Goal: Information Seeking & Learning: Learn about a topic

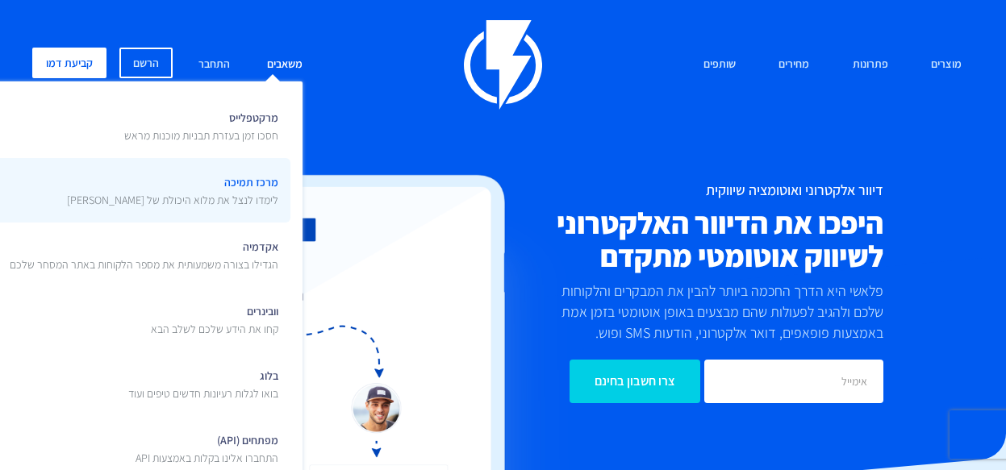
click at [259, 182] on span "מרכז תמיכה לימדו לנצל את מלוא היכולת של [PERSON_NAME]" at bounding box center [172, 189] width 211 height 38
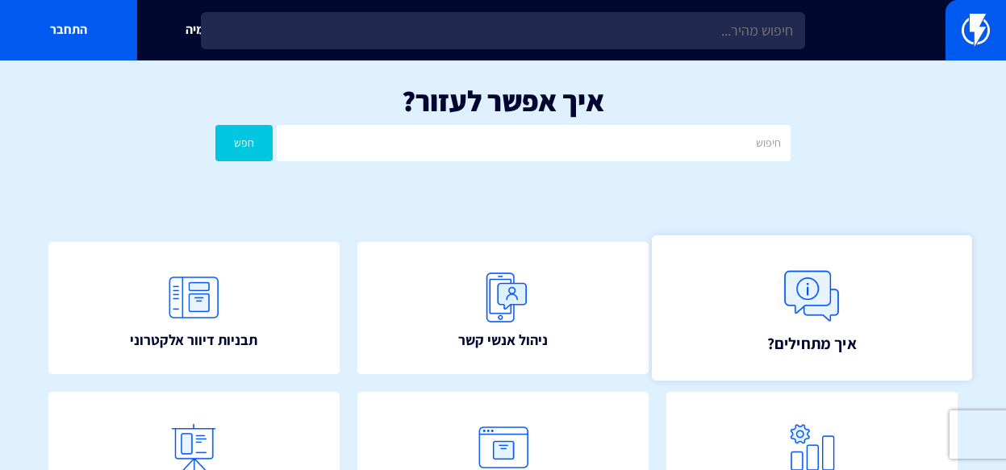
click at [807, 288] on img at bounding box center [812, 296] width 71 height 71
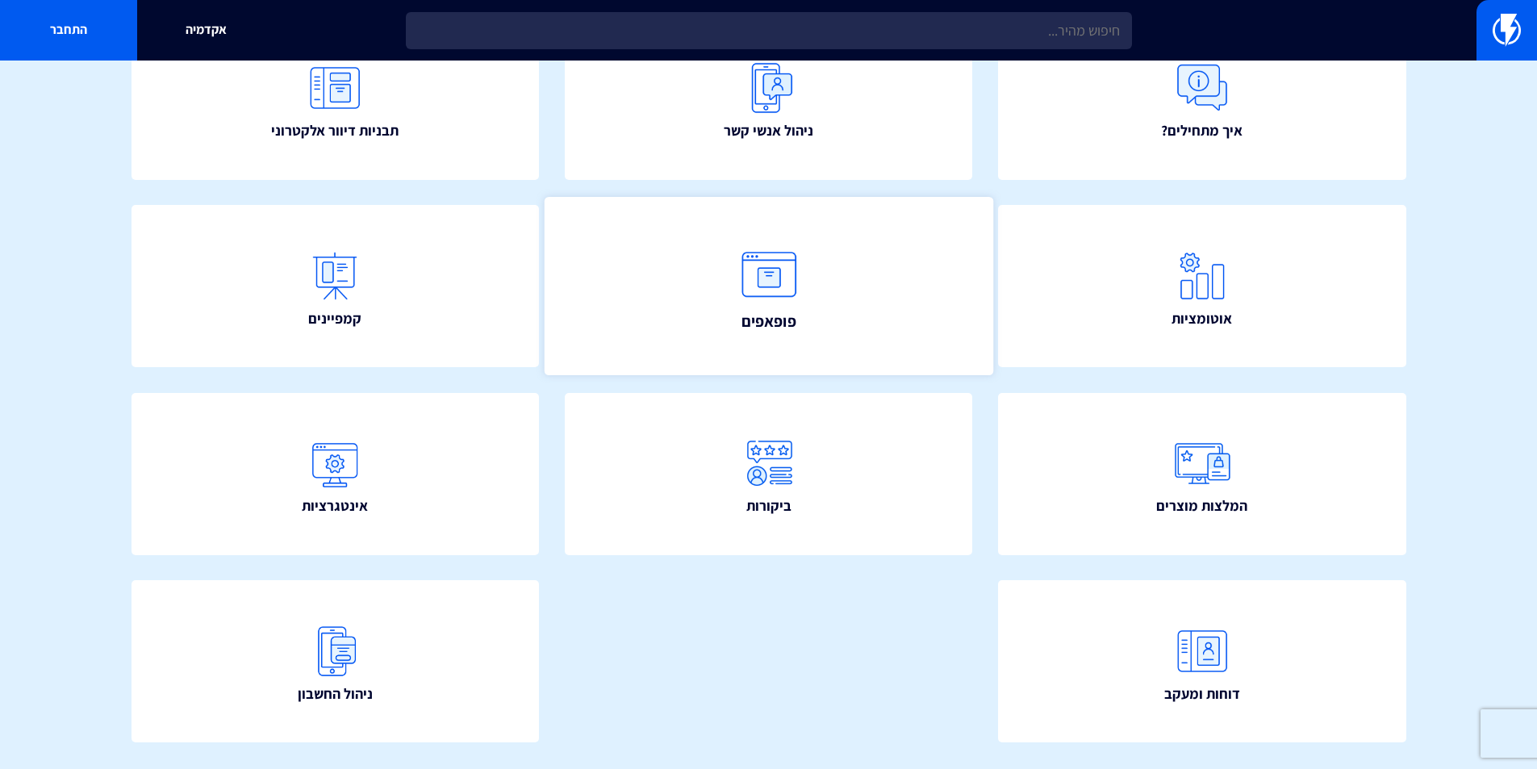
scroll to position [242, 0]
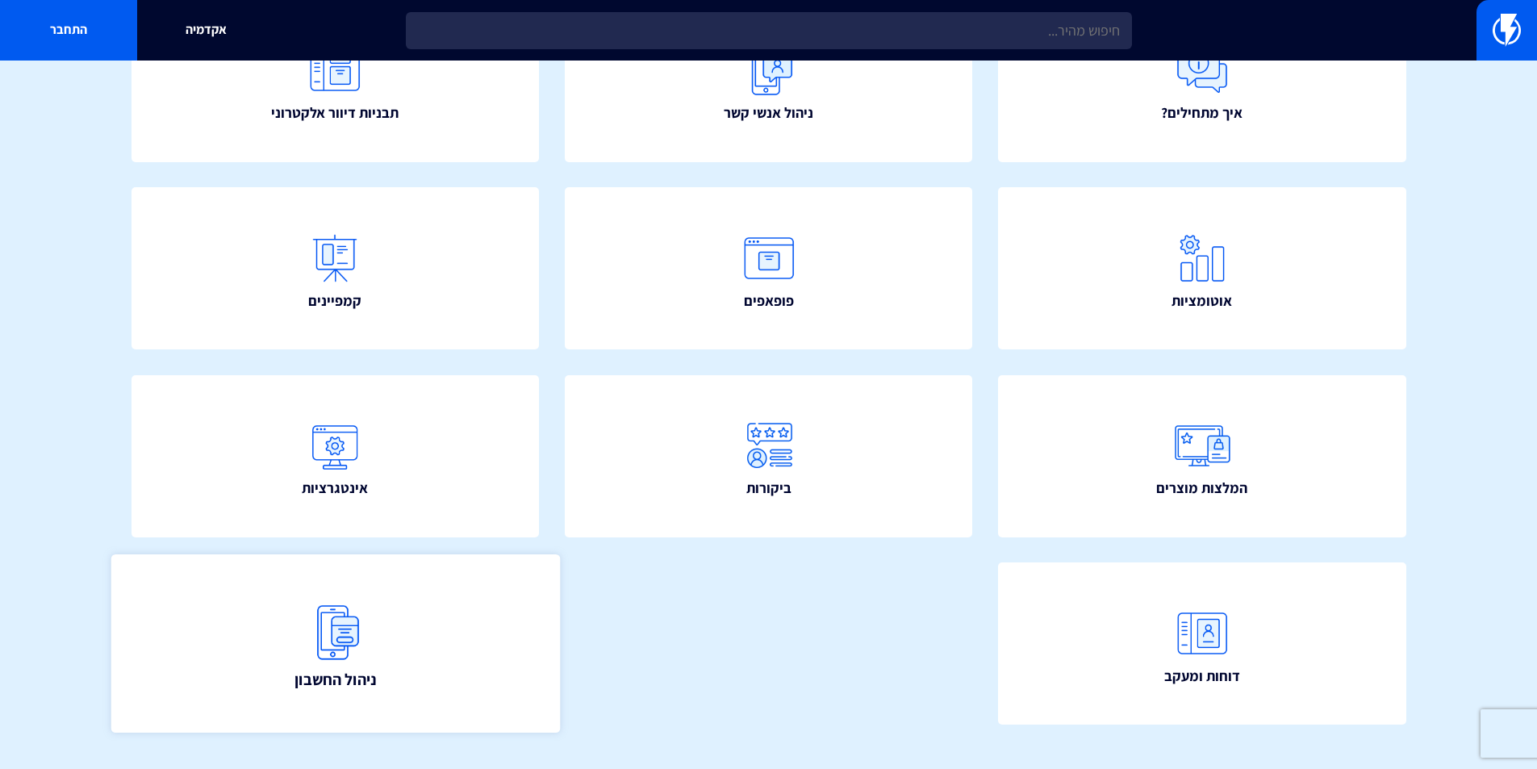
click at [270, 470] on link "ניהול החשבון" at bounding box center [335, 643] width 449 height 178
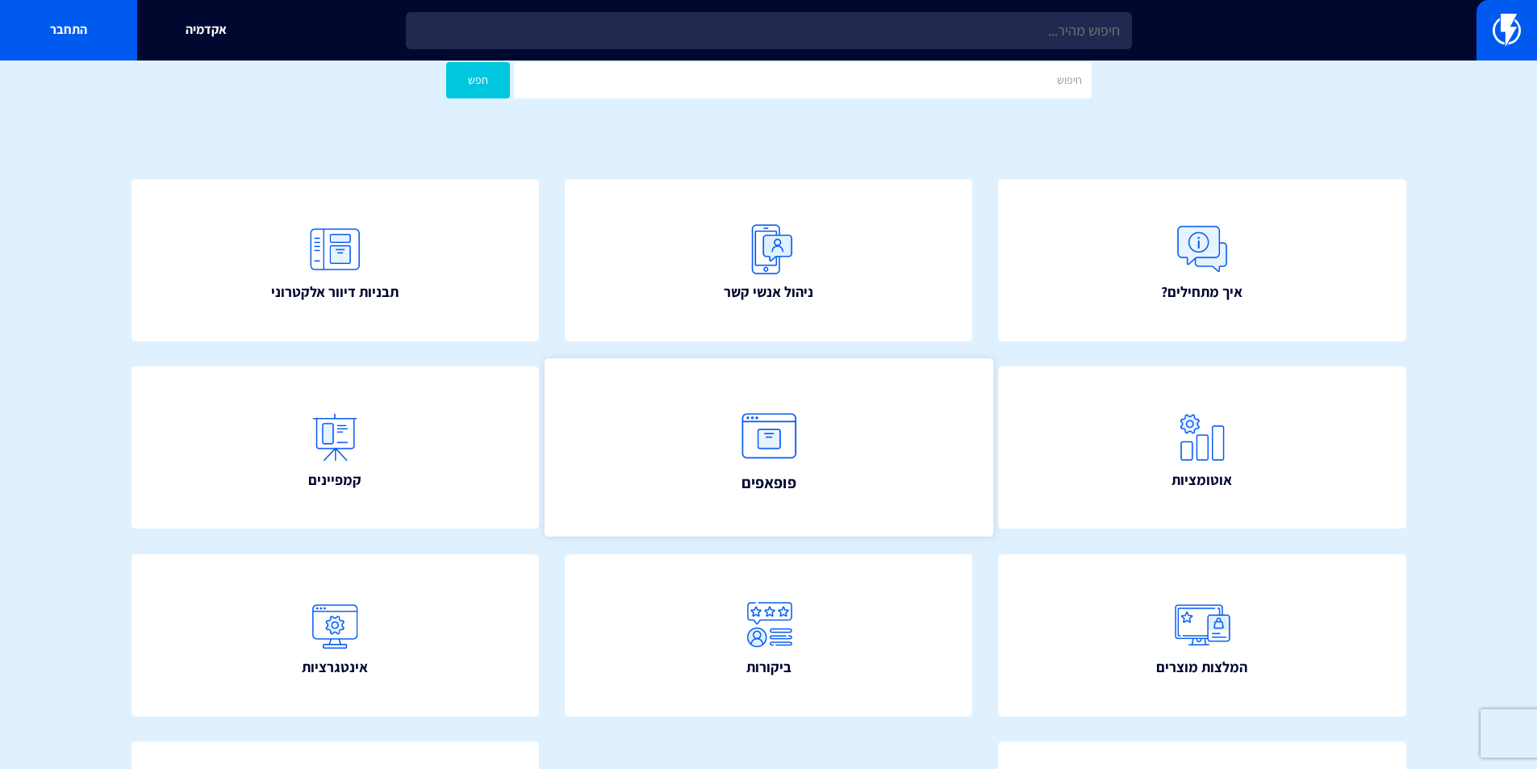
scroll to position [0, 0]
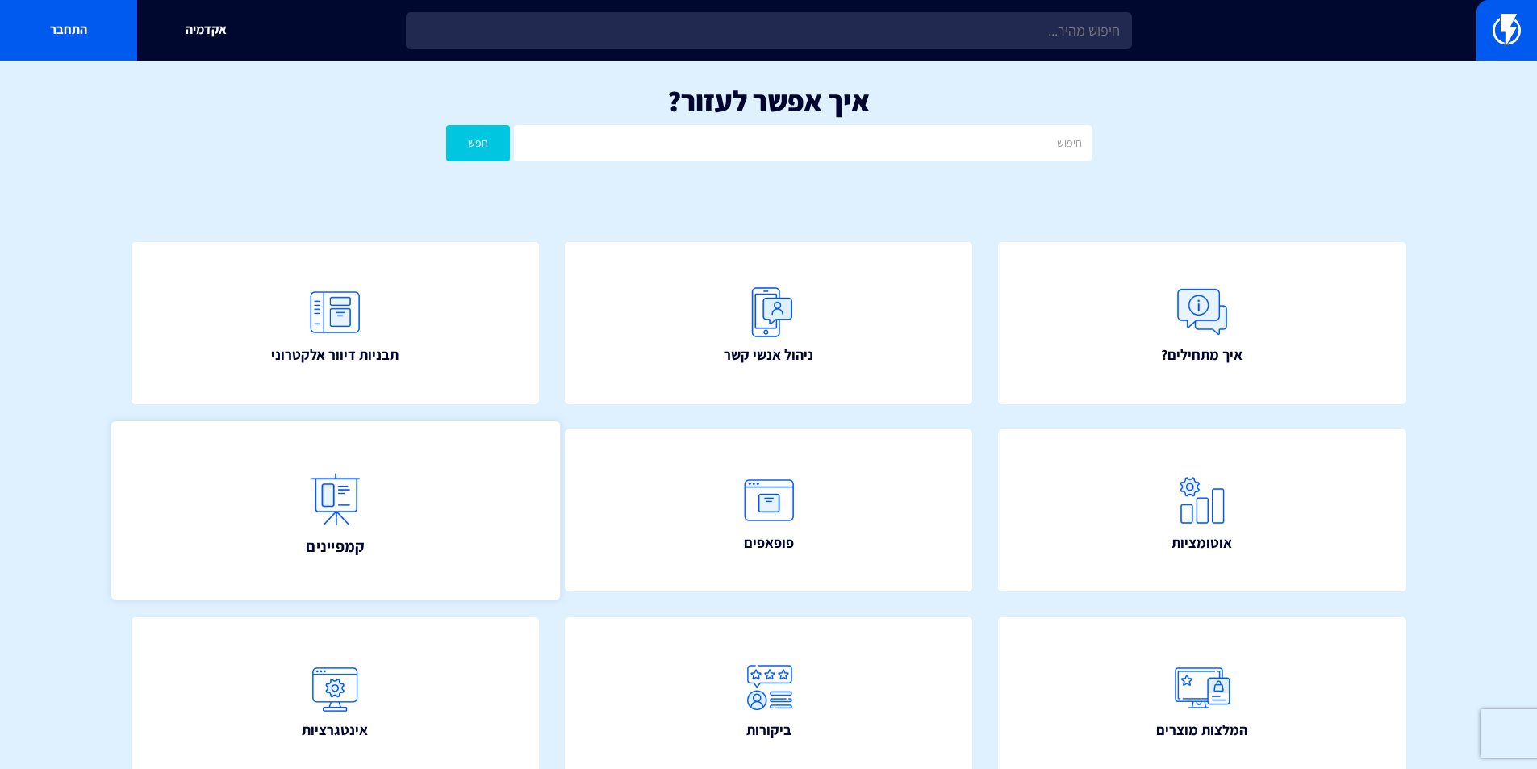
click at [473, 470] on link "קמפיינים" at bounding box center [335, 510] width 449 height 178
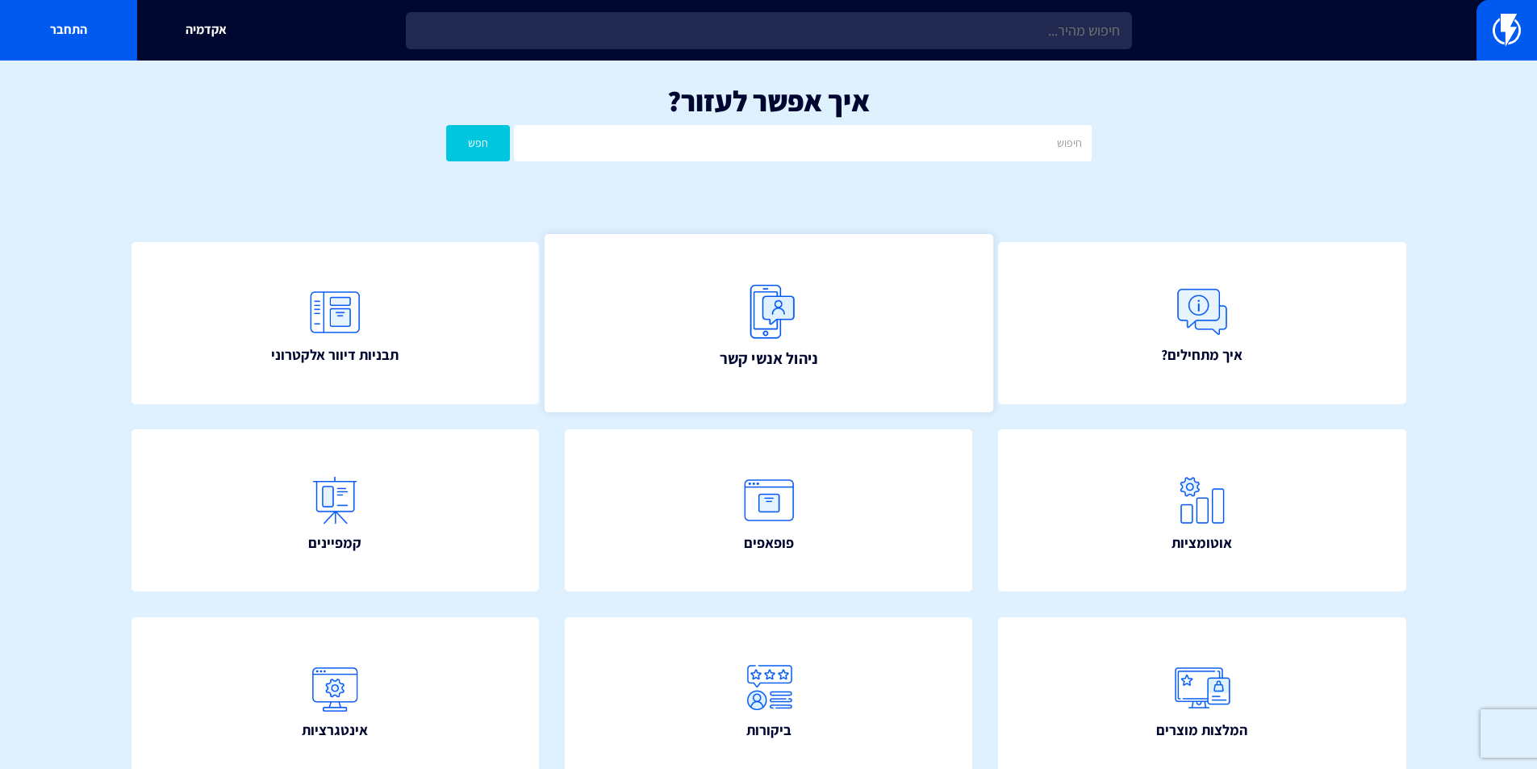
click at [802, 342] on img at bounding box center [769, 311] width 71 height 71
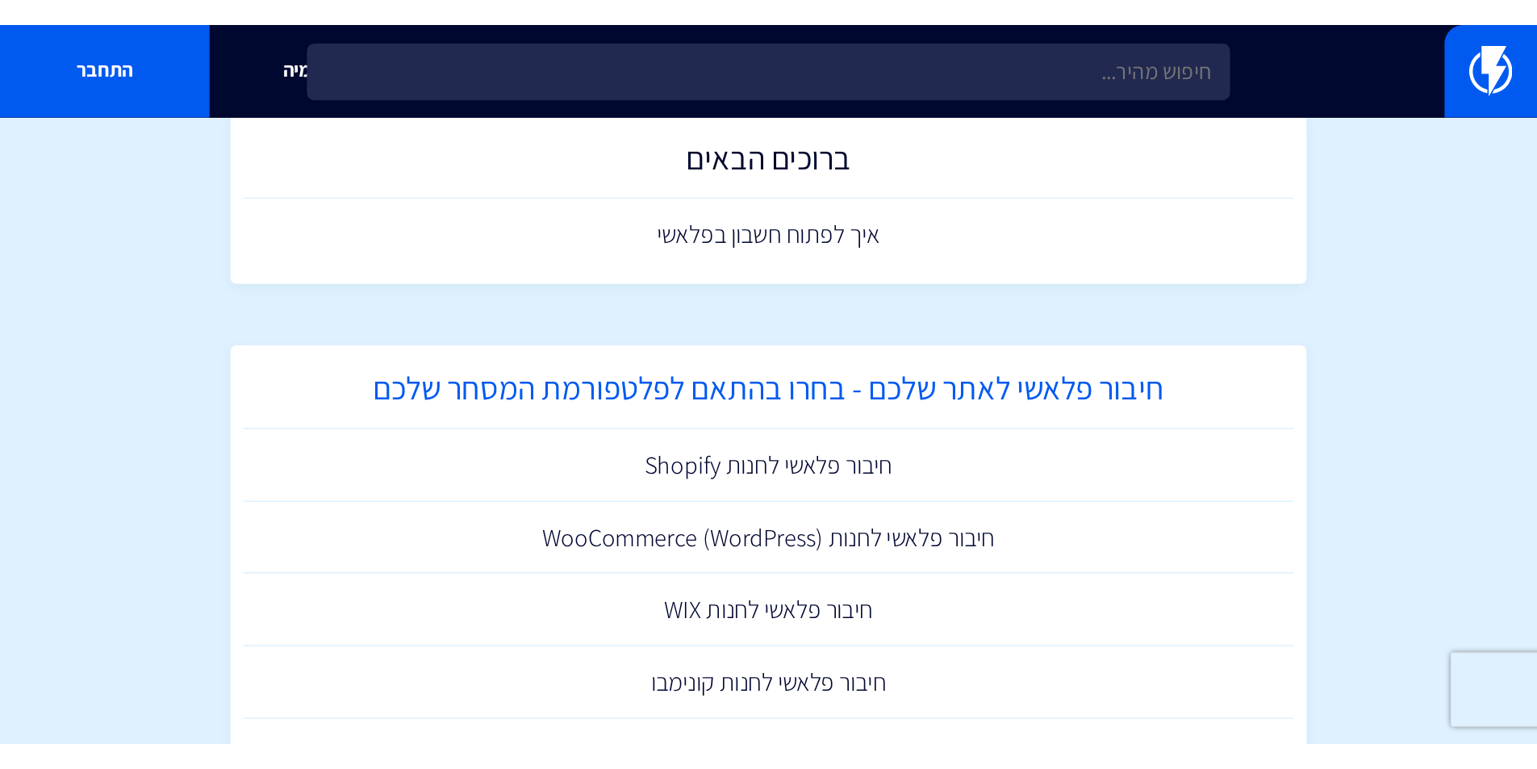
scroll to position [81, 0]
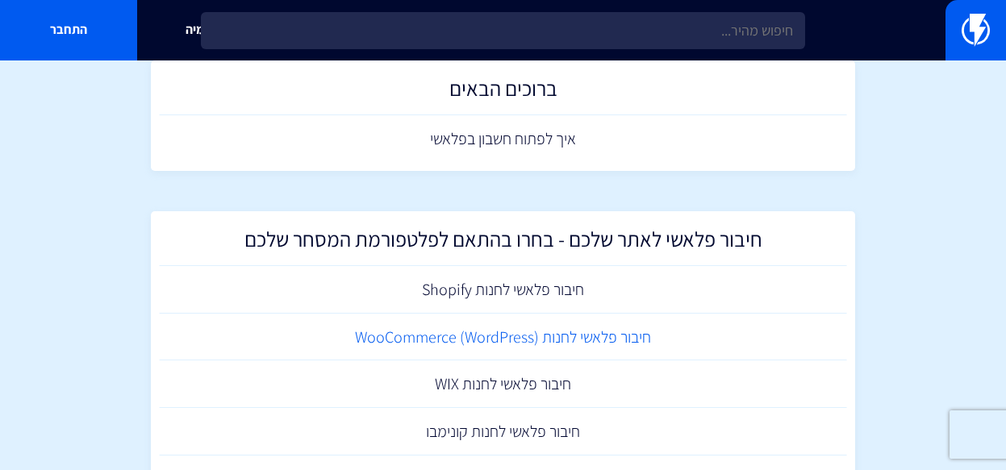
click at [508, 332] on link "חיבור פלאשי לחנות (WooCommerce (WordPress" at bounding box center [503, 338] width 688 height 48
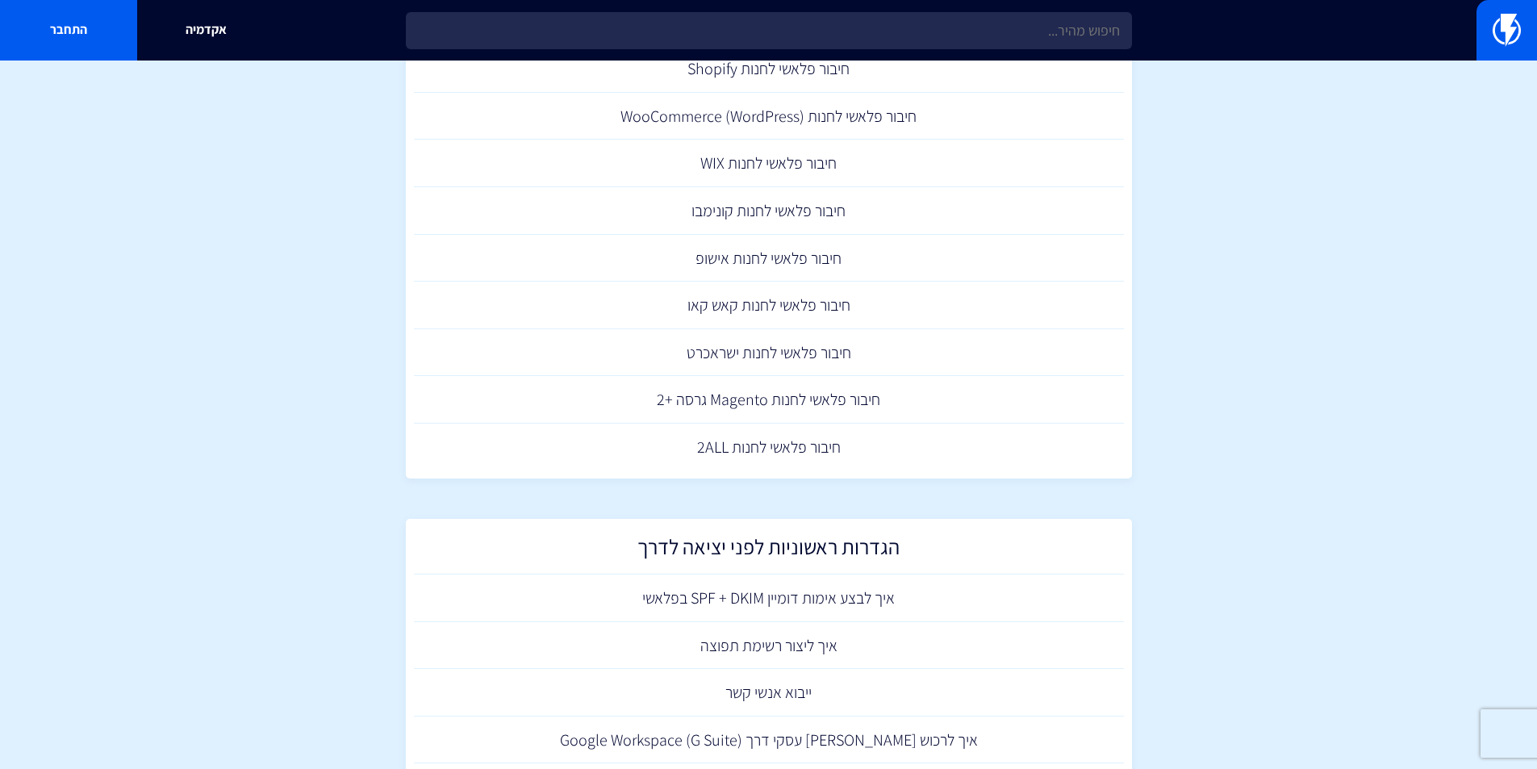
scroll to position [484, 0]
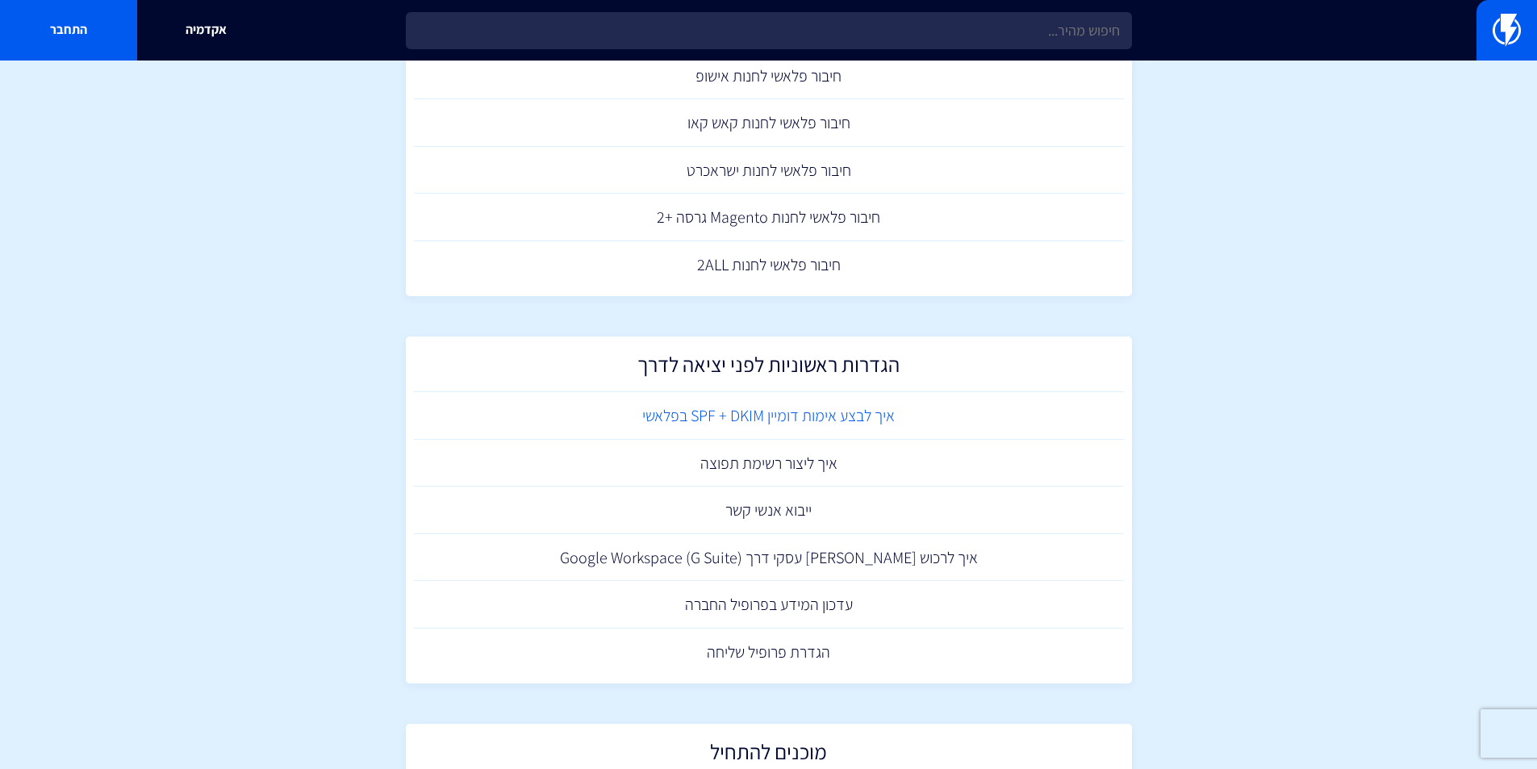
click at [713, 420] on link "איך לבצע אימות דומיין SPF + DKIM בפלאשי" at bounding box center [769, 416] width 710 height 48
click at [815, 464] on link "איך ליצור רשימת תפוצה" at bounding box center [769, 464] width 710 height 48
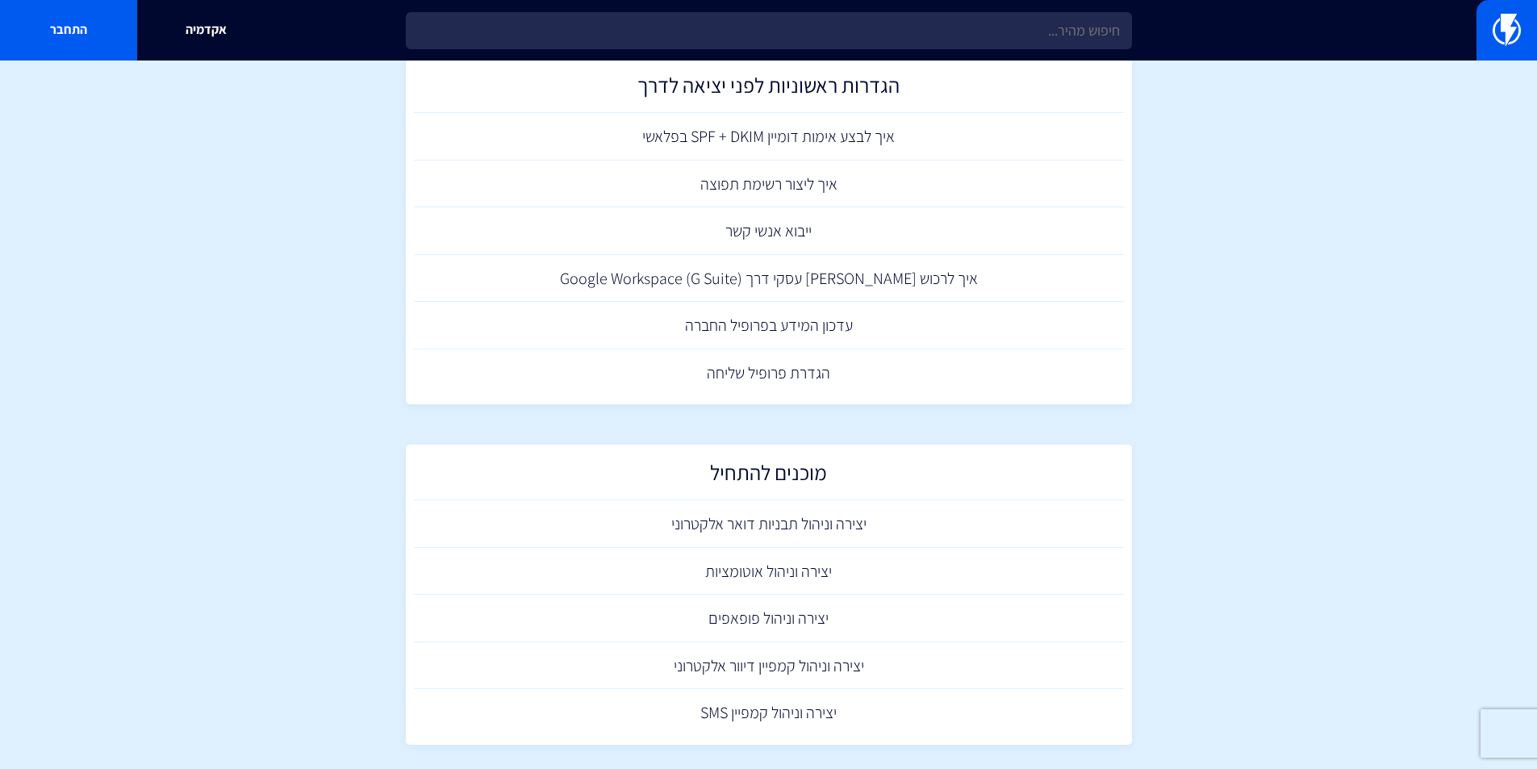
scroll to position [780, 0]
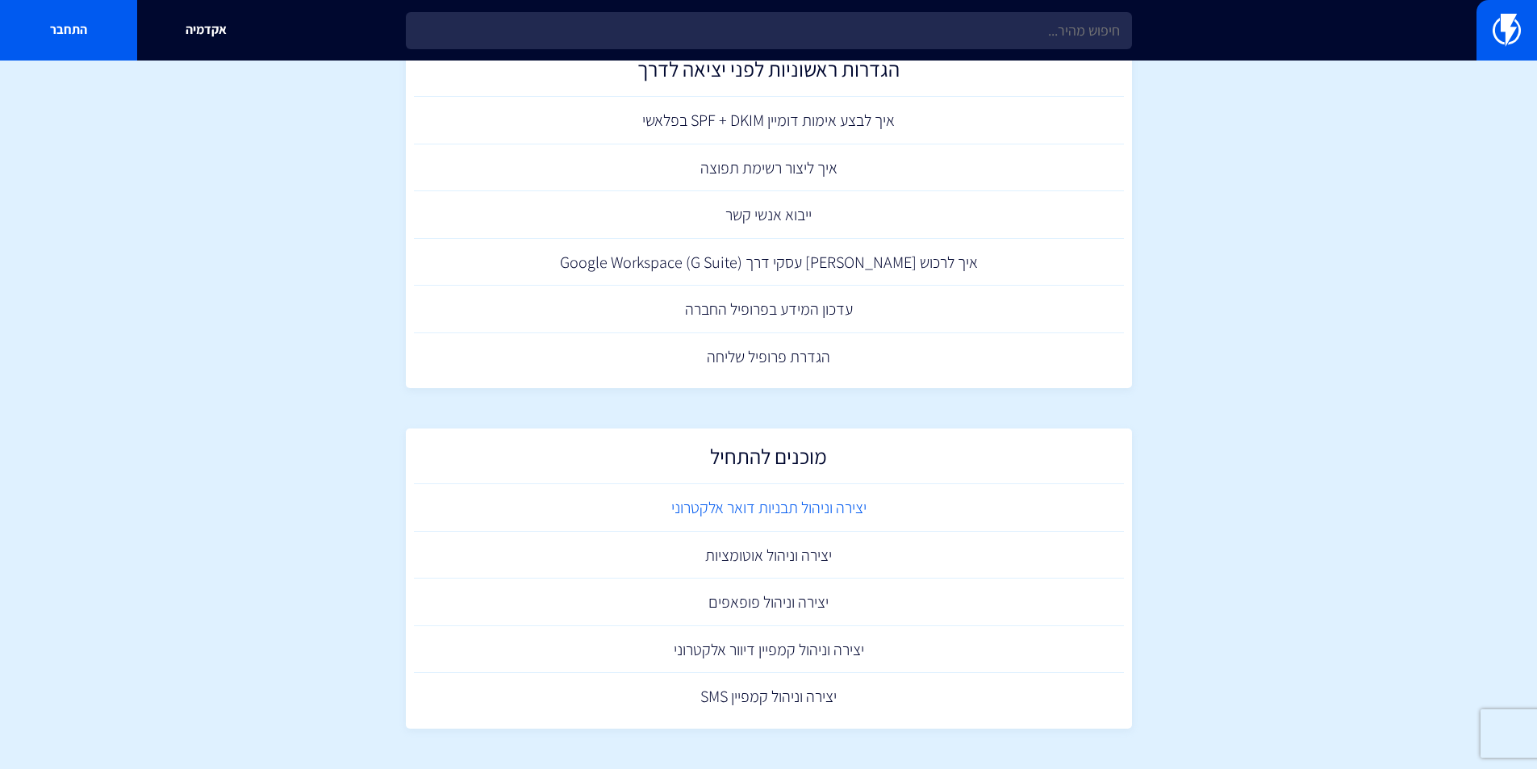
click at [812, 470] on link "יצירה וניהול תבניות דואר אלקטרוני" at bounding box center [769, 508] width 710 height 48
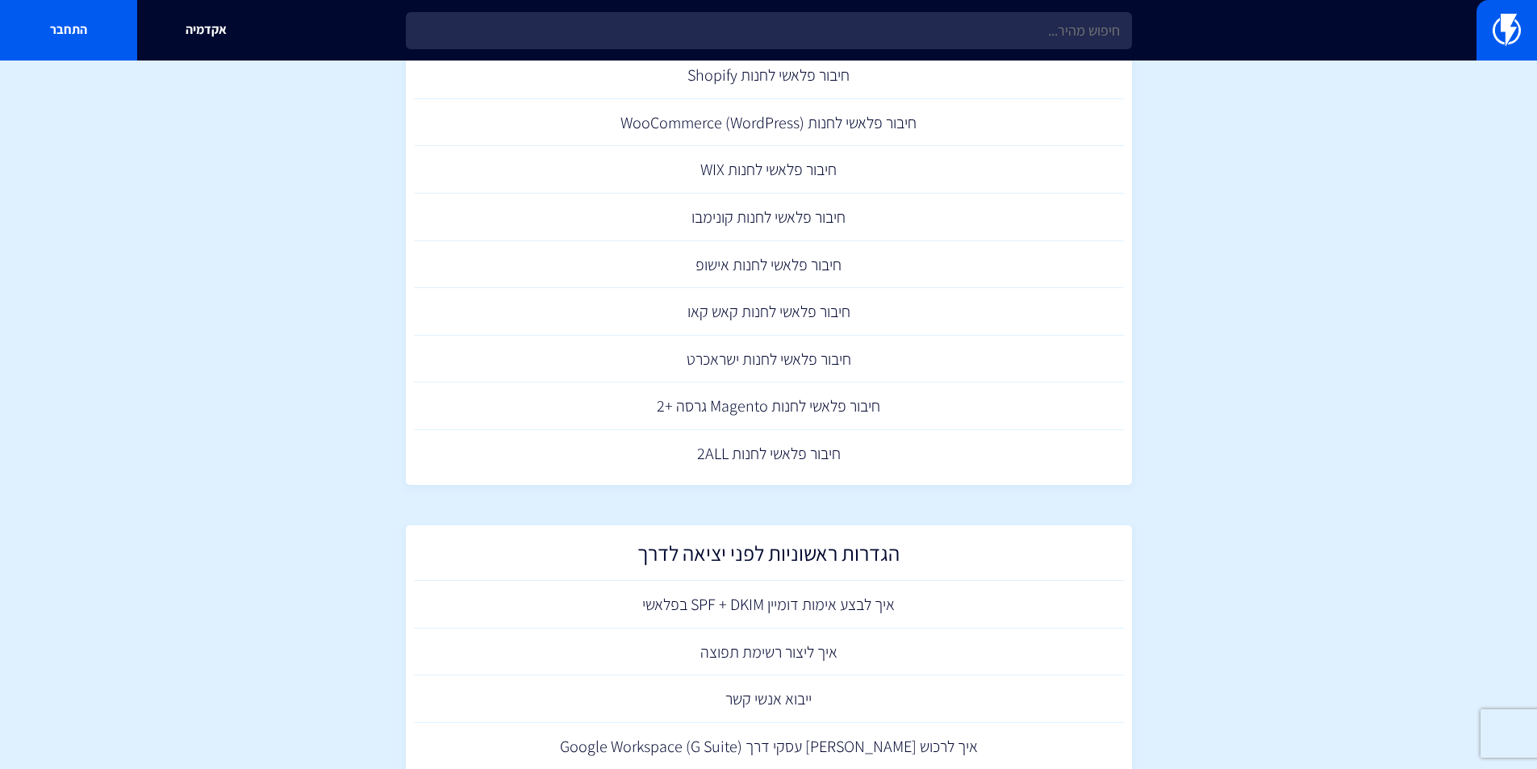
scroll to position [0, 0]
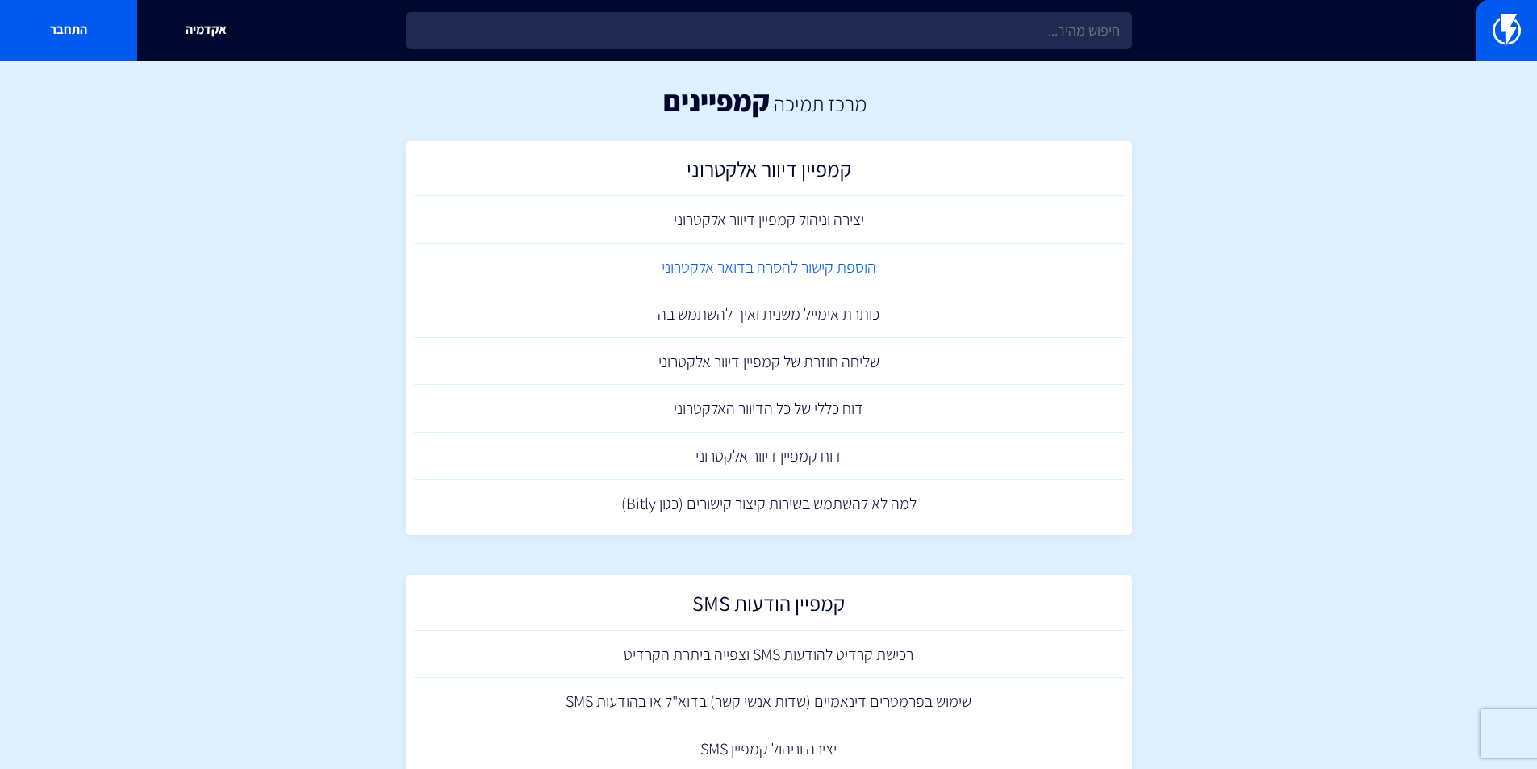
click at [835, 265] on link "הוספת קישור להסרה בדואר אלקטרוני" at bounding box center [769, 268] width 710 height 48
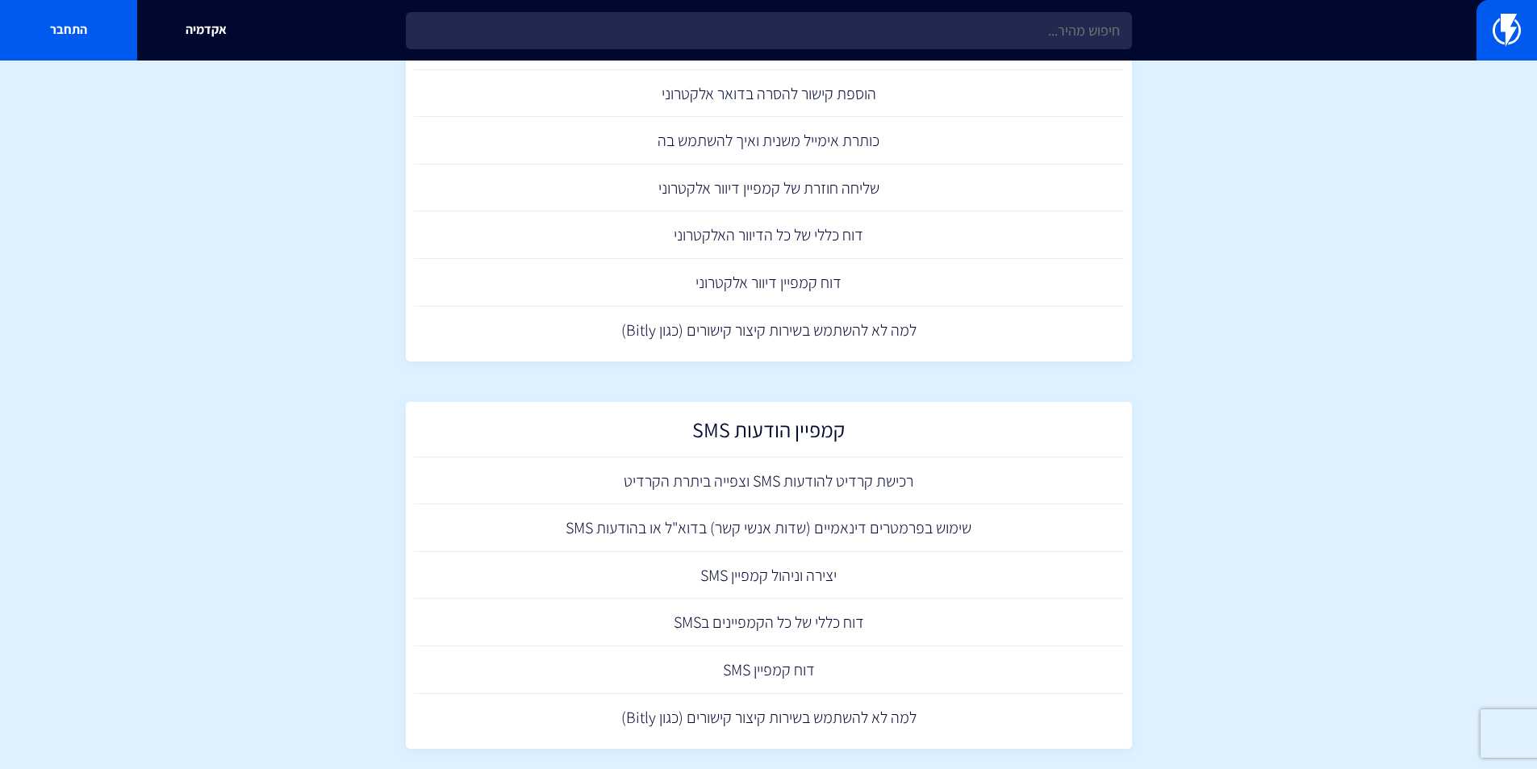
scroll to position [194, 0]
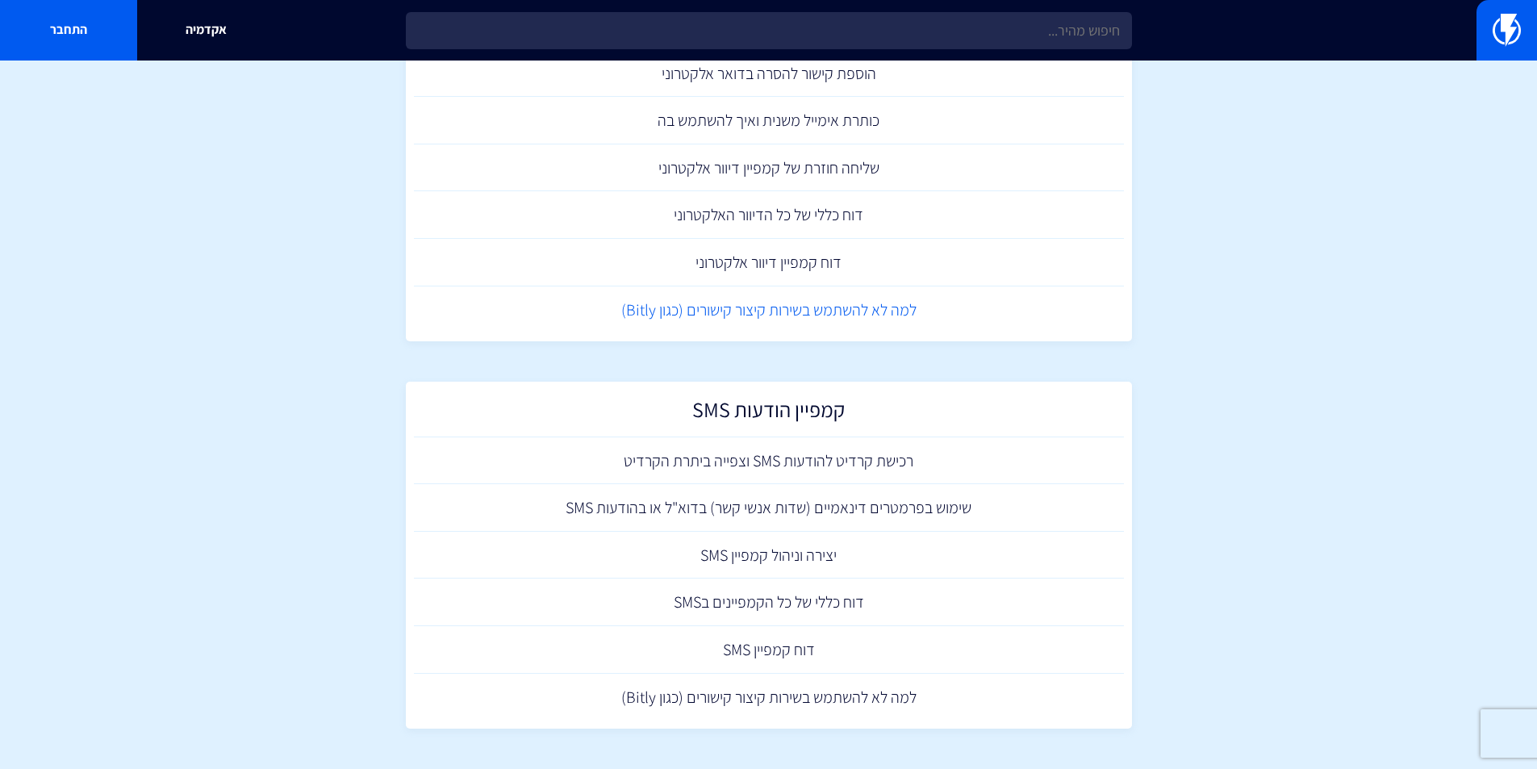
click at [767, 316] on link "למה לא להשתמש בשירות קיצור קישורים (כגון Bitly)" at bounding box center [769, 310] width 710 height 48
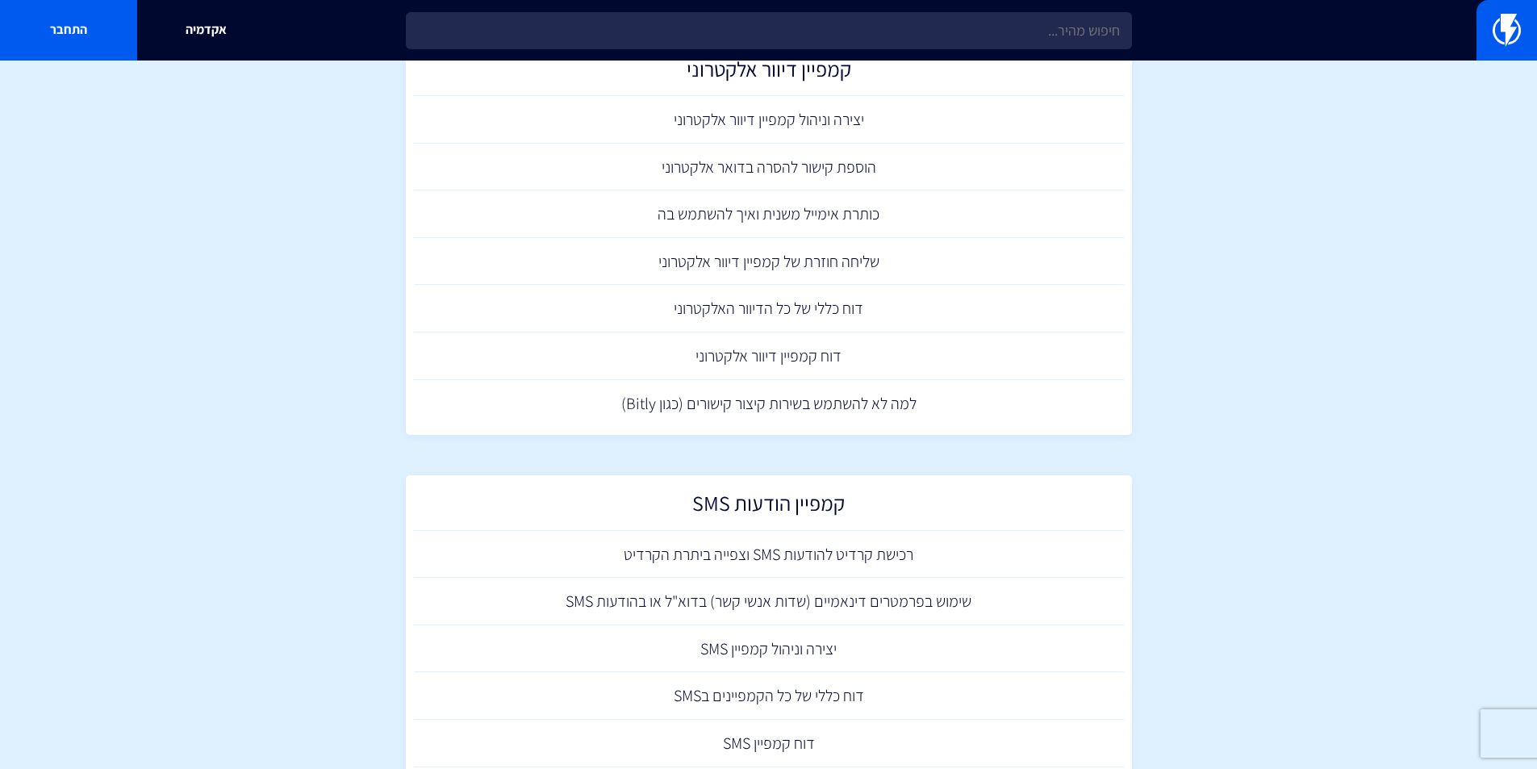
scroll to position [0, 0]
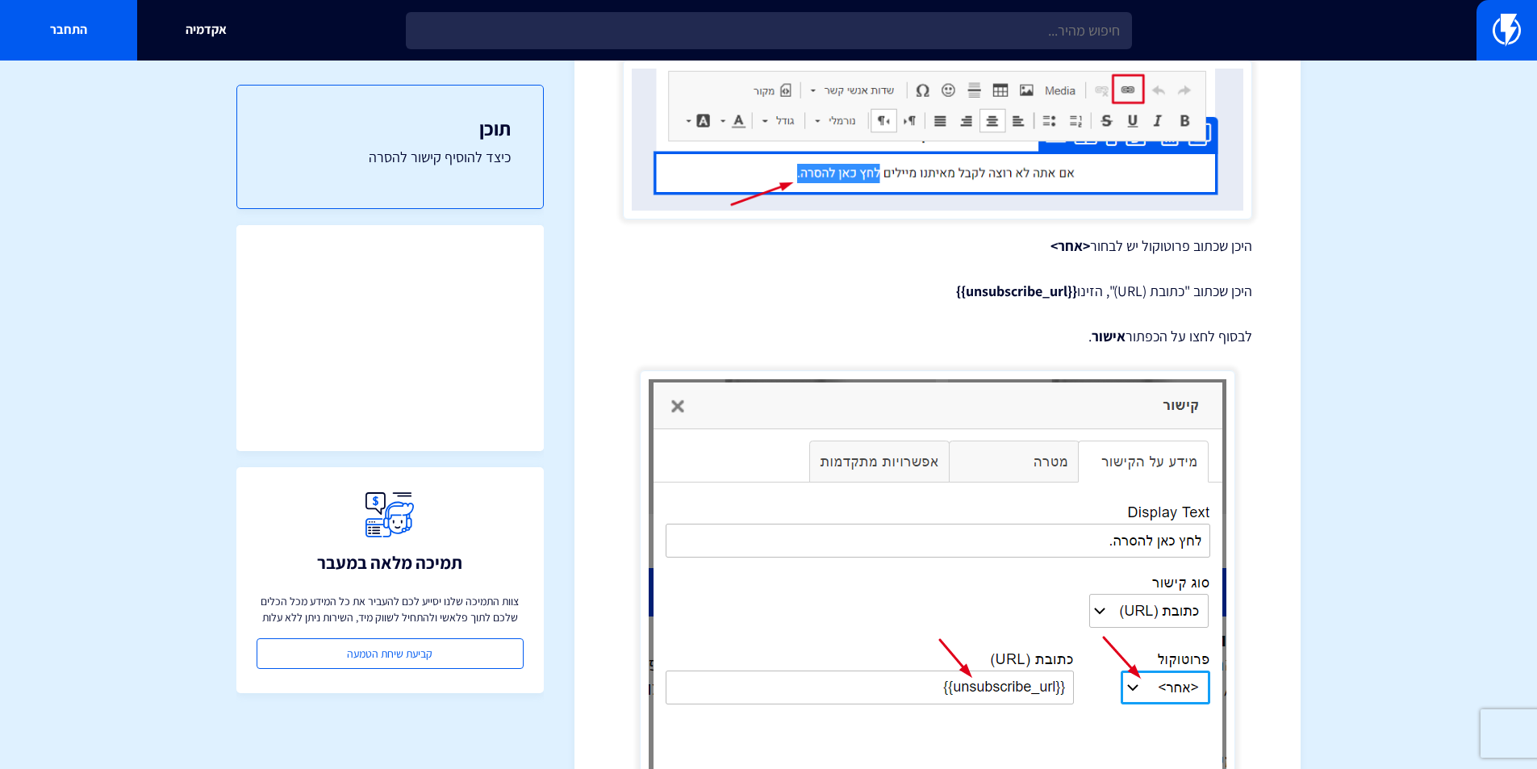
scroll to position [507, 0]
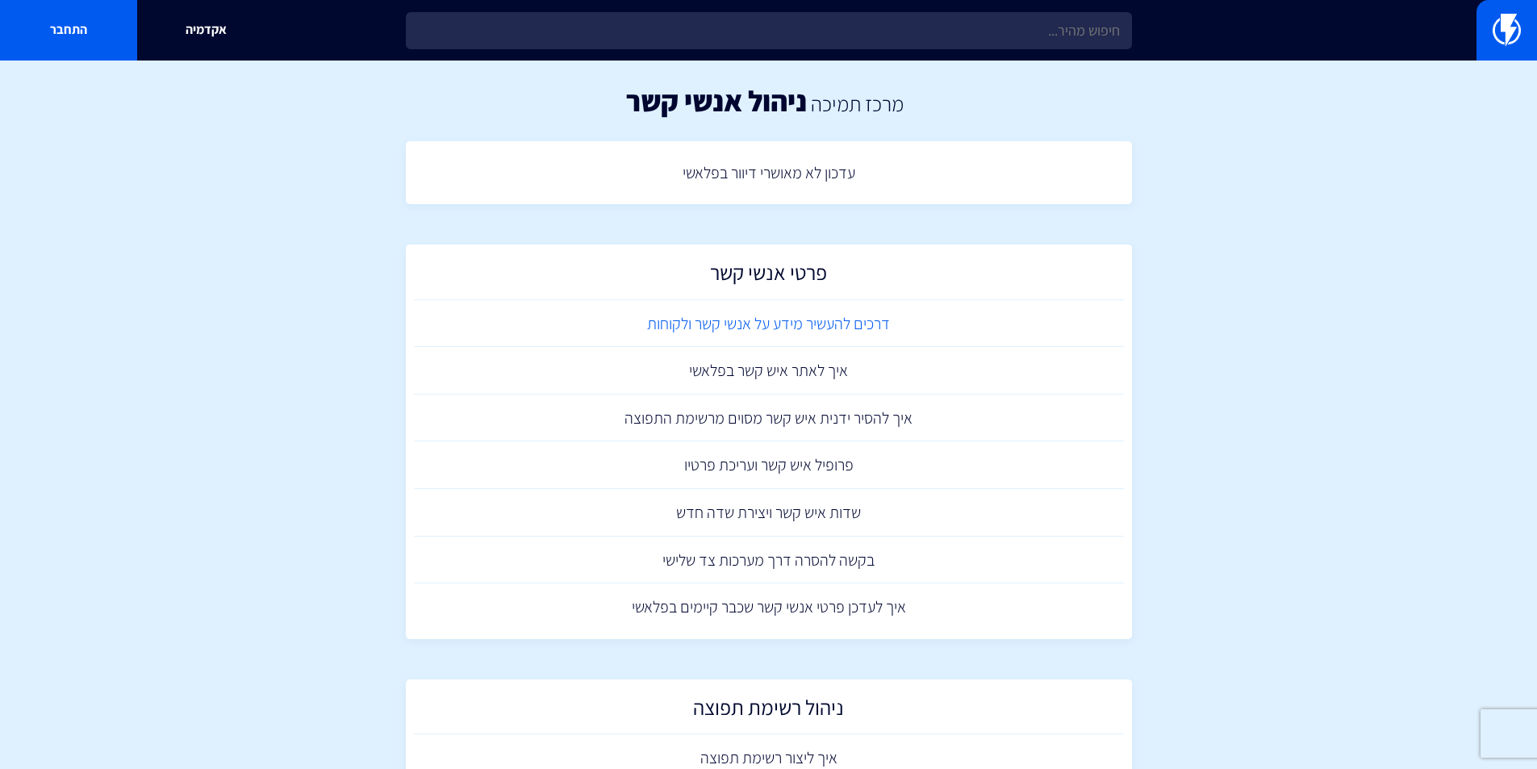
click at [839, 331] on link "דרכים להעשיר מידע על אנשי קשר ולקוחות" at bounding box center [769, 324] width 710 height 48
click at [759, 473] on link "פרופיל איש קשר ועריכת פרטיו" at bounding box center [769, 465] width 710 height 48
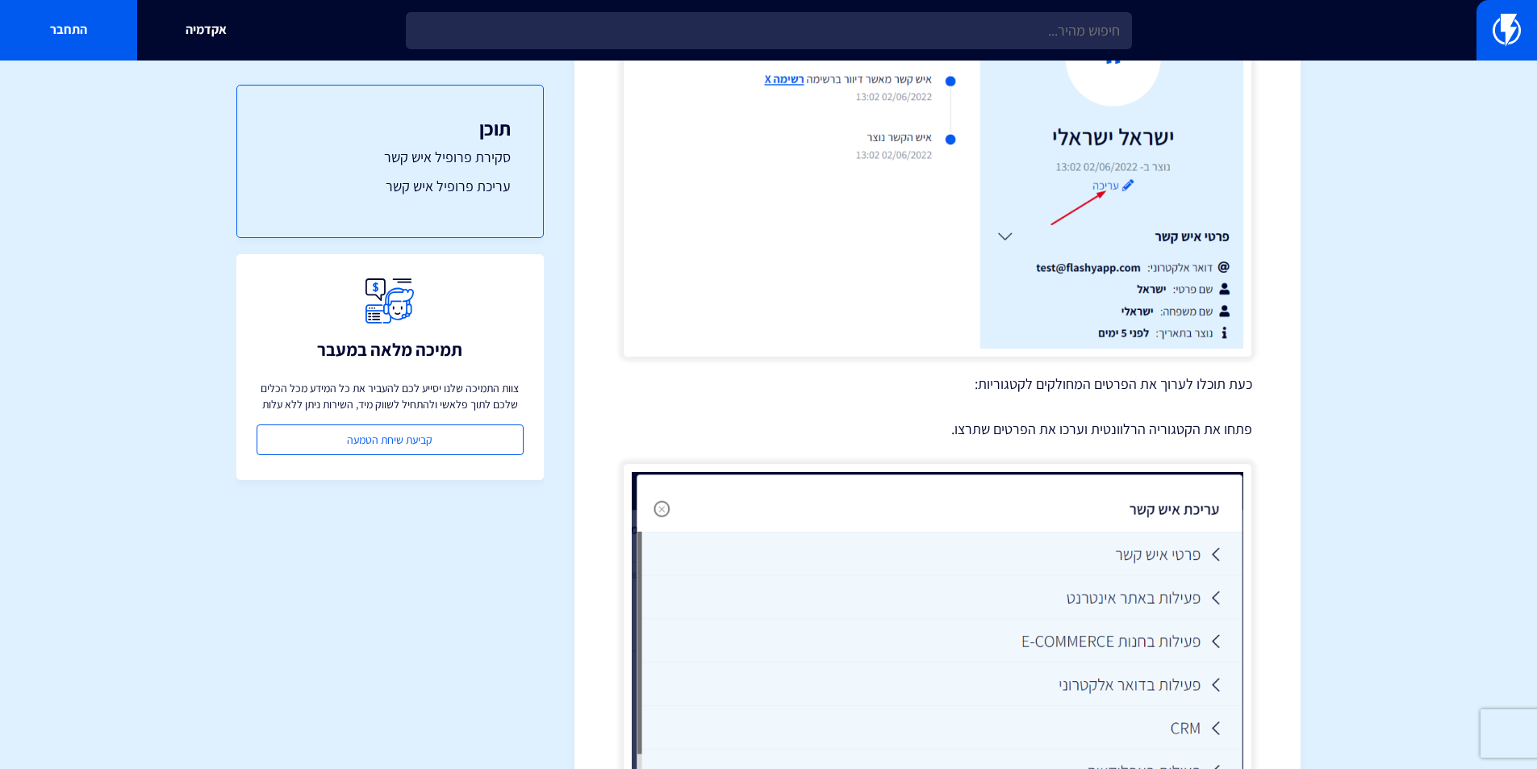
scroll to position [1775, 0]
